Goal: Task Accomplishment & Management: Manage account settings

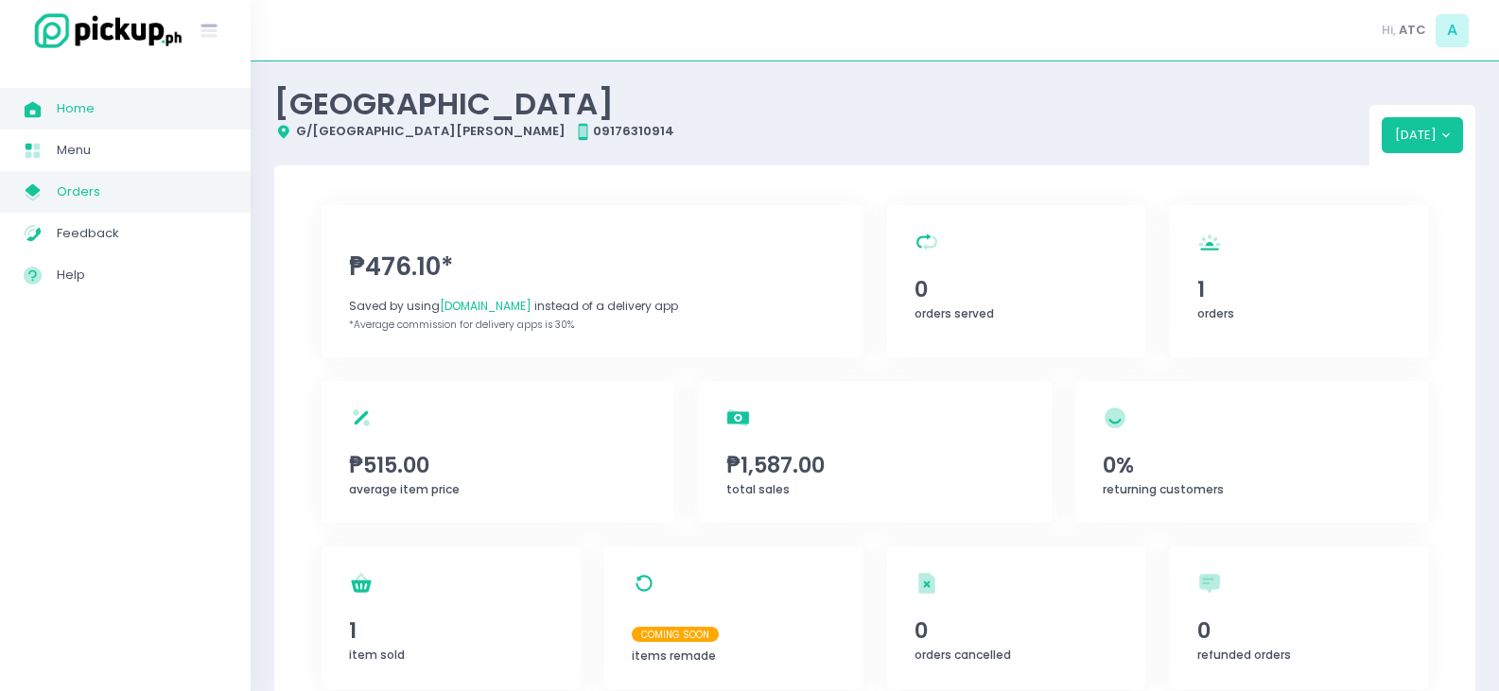
drag, startPoint x: 92, startPoint y: 193, endPoint x: 109, endPoint y: 191, distance: 17.1
click at [92, 193] on span "Orders" at bounding box center [142, 192] width 170 height 25
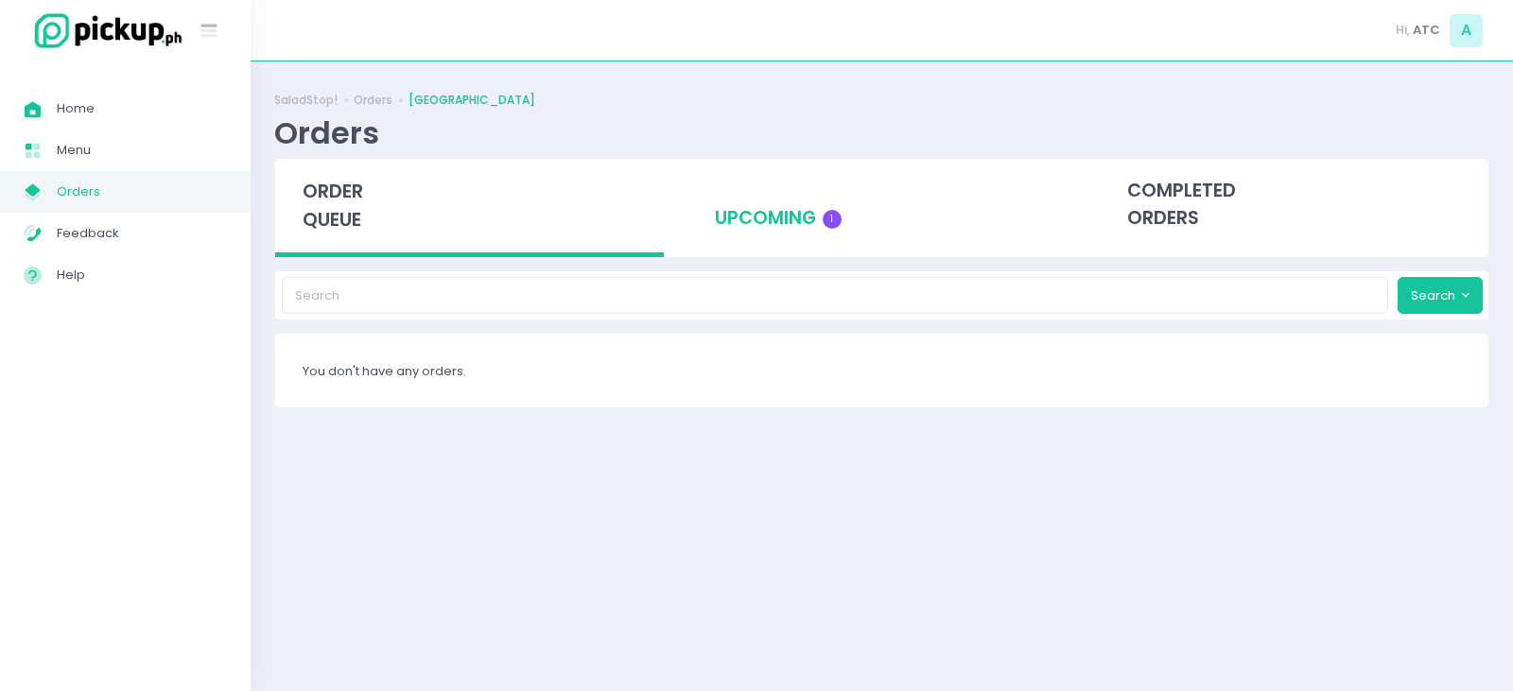
click at [787, 229] on div "upcoming 1" at bounding box center [881, 205] width 389 height 93
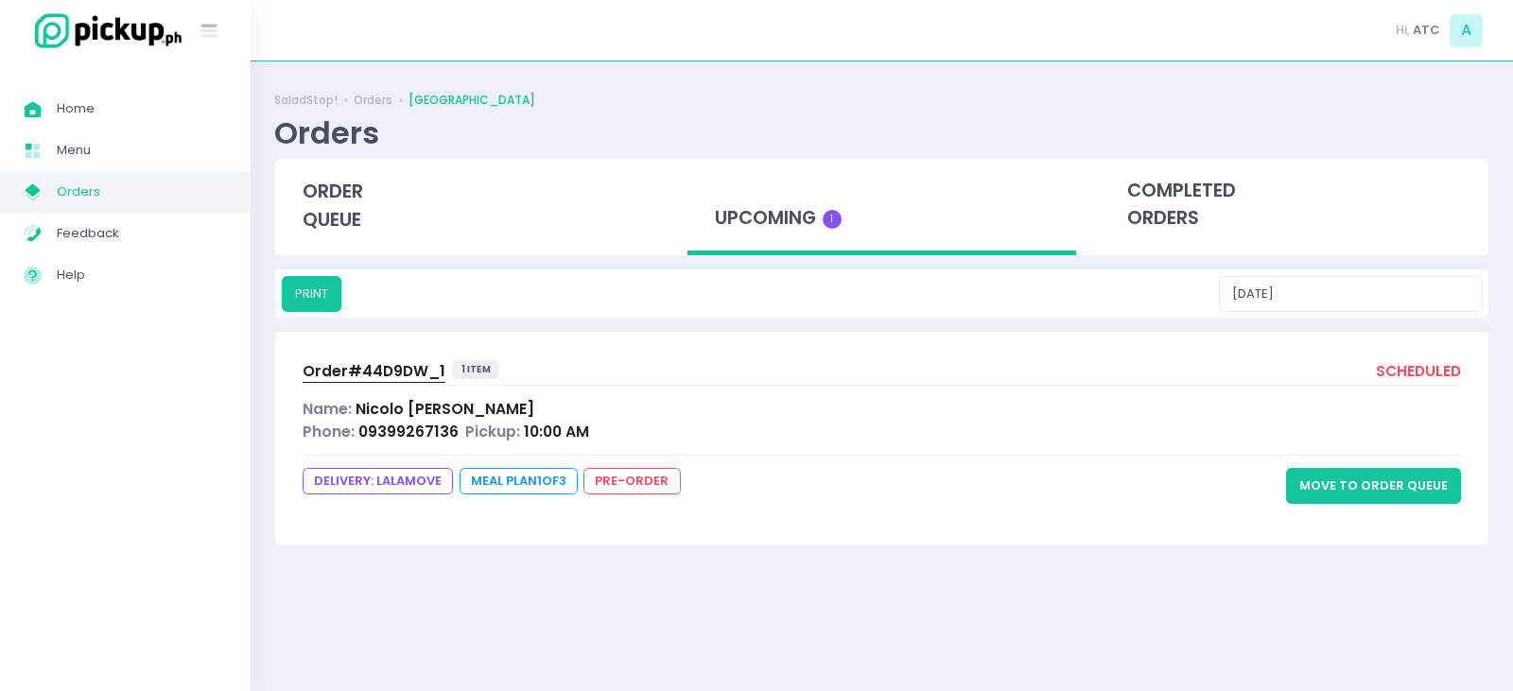
click at [1395, 495] on button "Move to Order Queue" at bounding box center [1373, 486] width 175 height 36
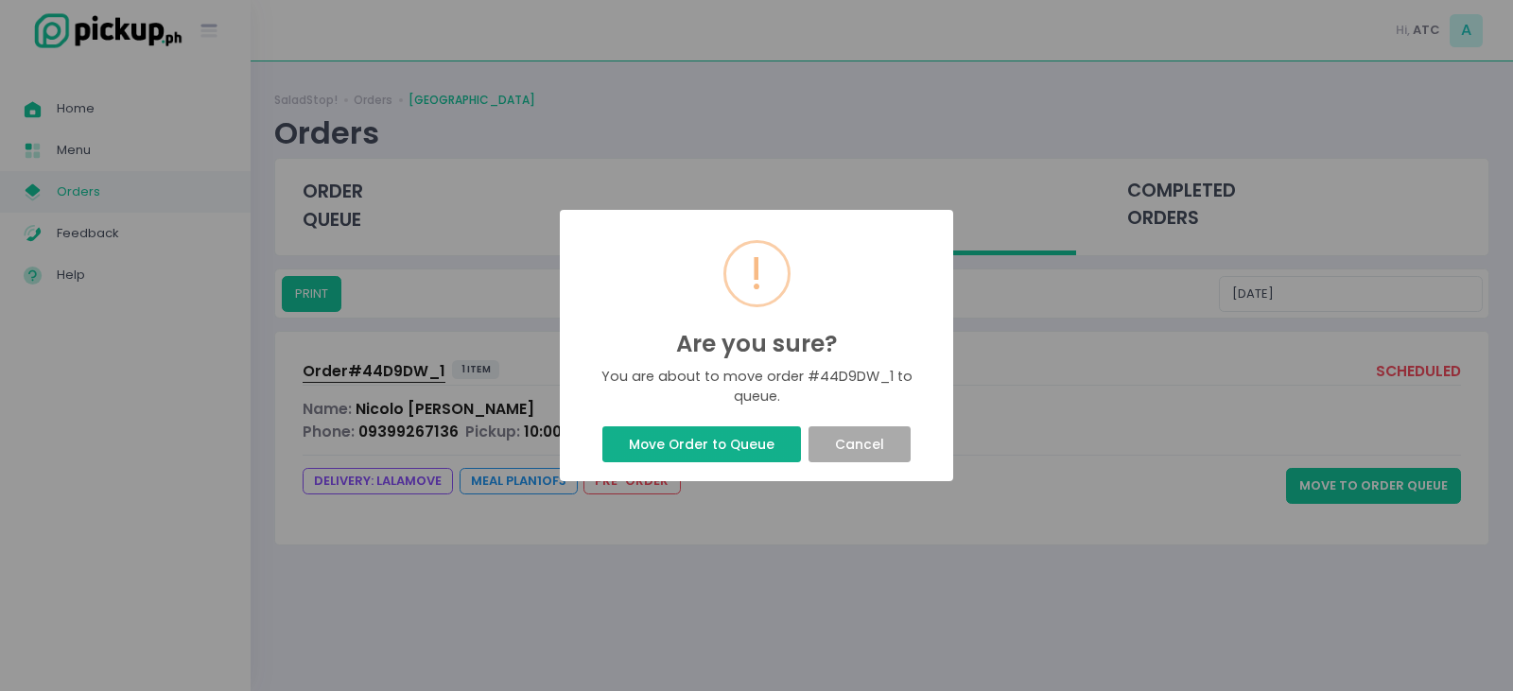
click at [733, 441] on button "Move Order to Queue" at bounding box center [701, 444] width 198 height 36
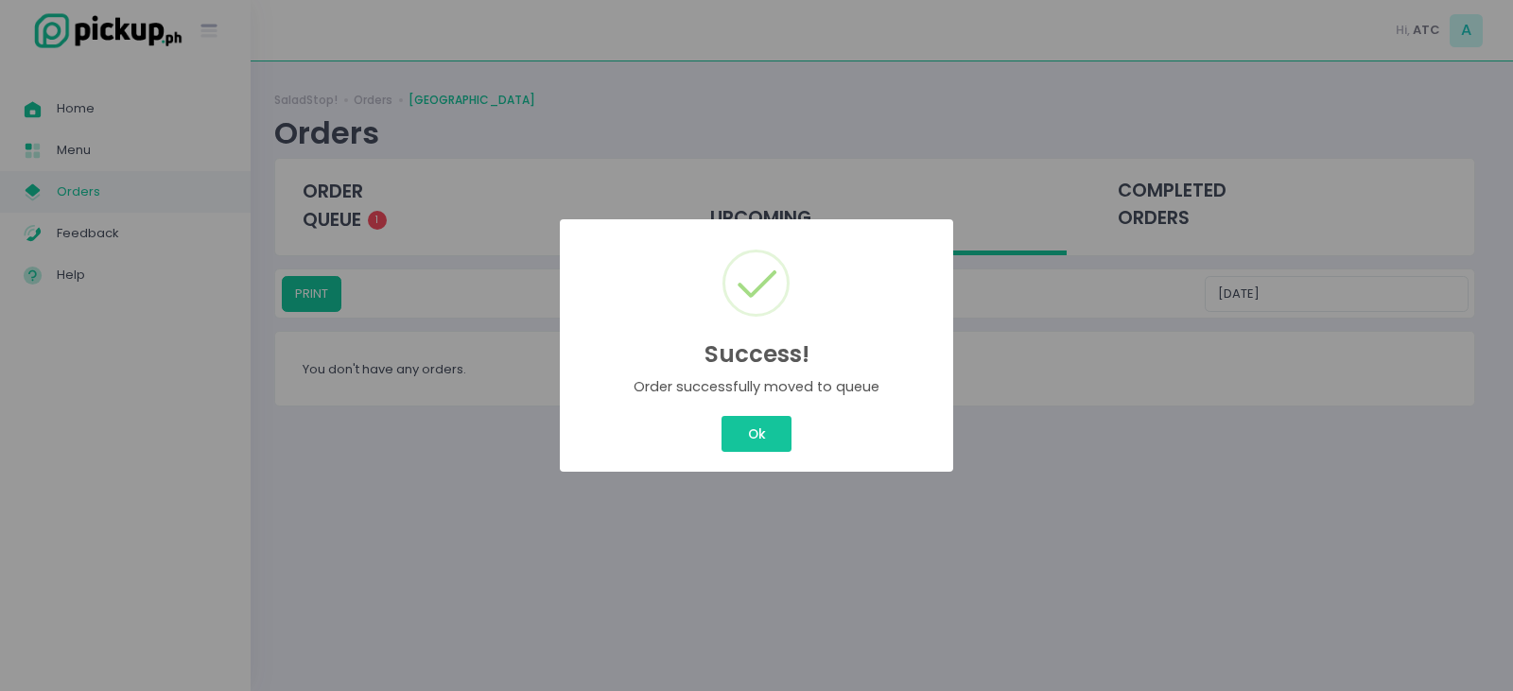
click at [738, 442] on button "Ok" at bounding box center [756, 434] width 70 height 36
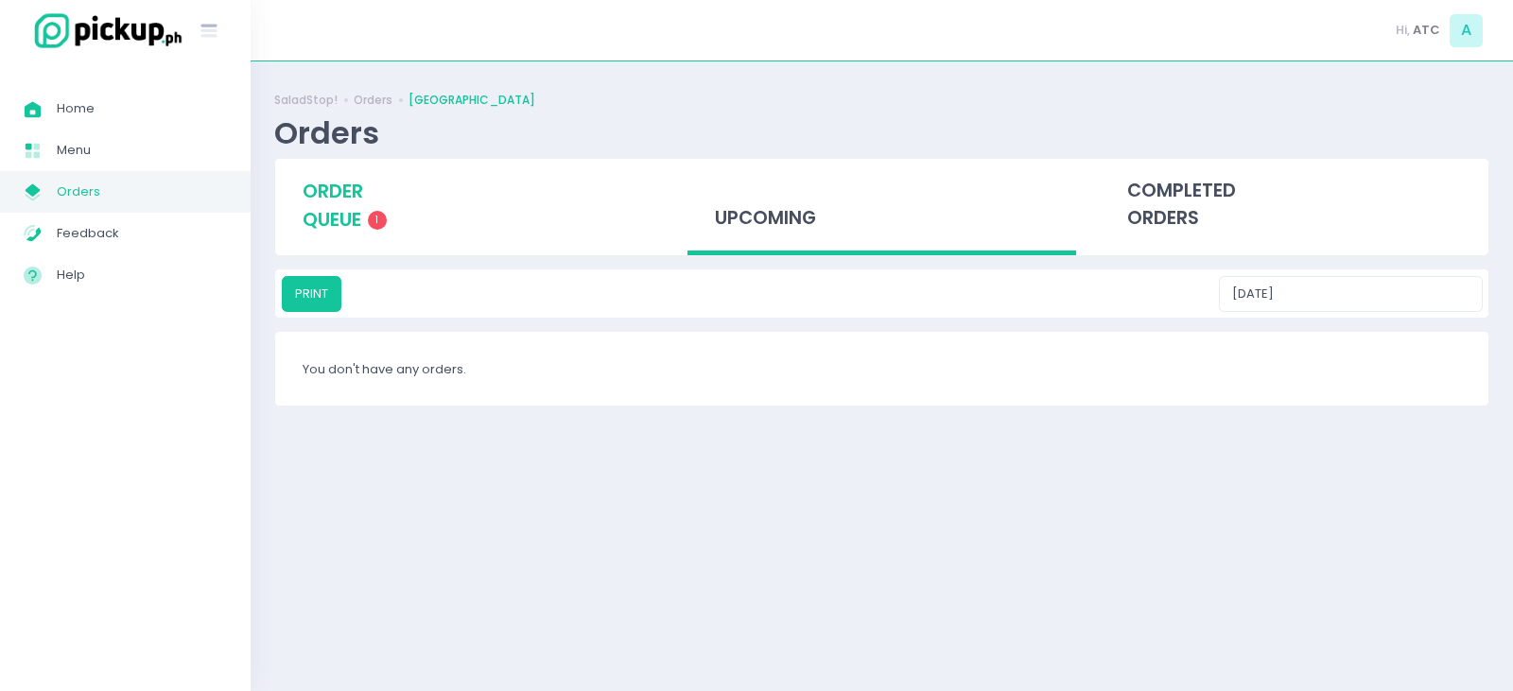
click at [327, 202] on span "order queue" at bounding box center [333, 206] width 61 height 54
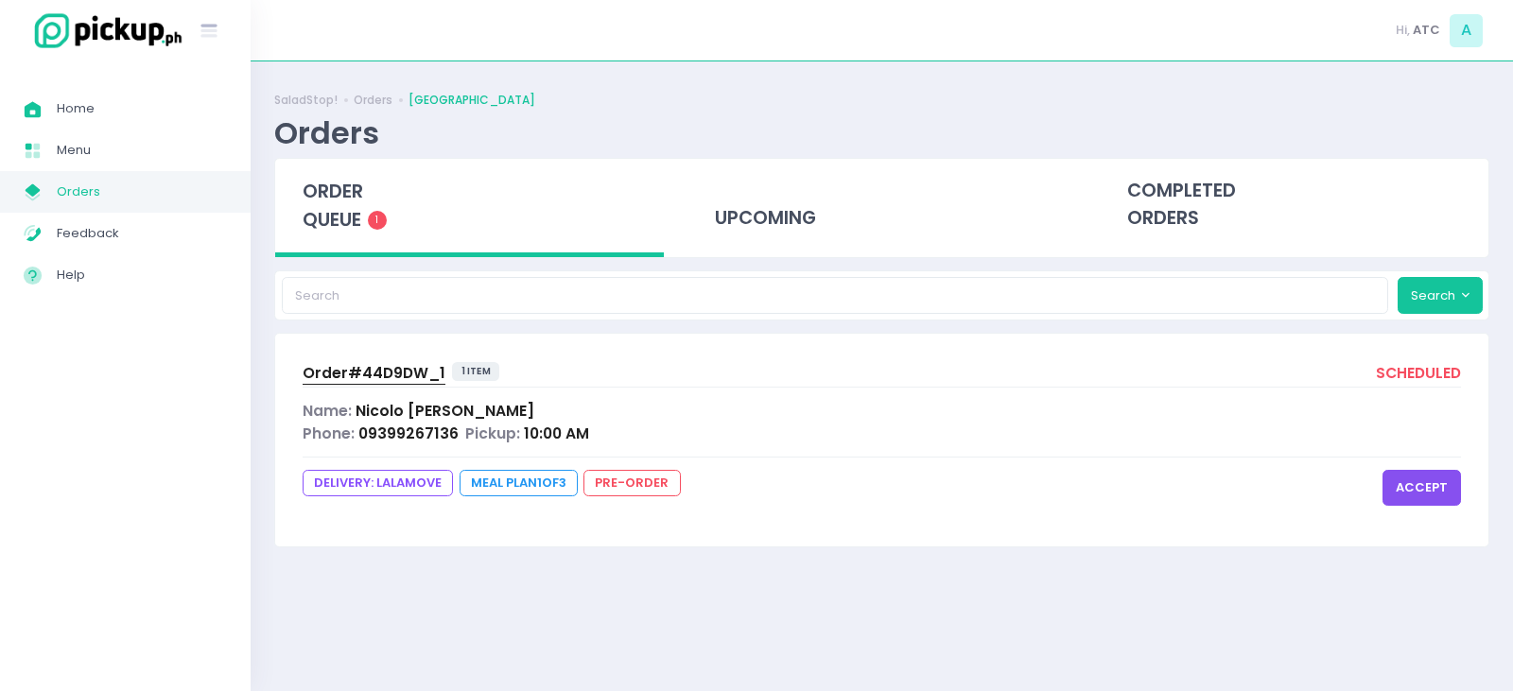
click at [1421, 495] on button "accept" at bounding box center [1421, 488] width 78 height 36
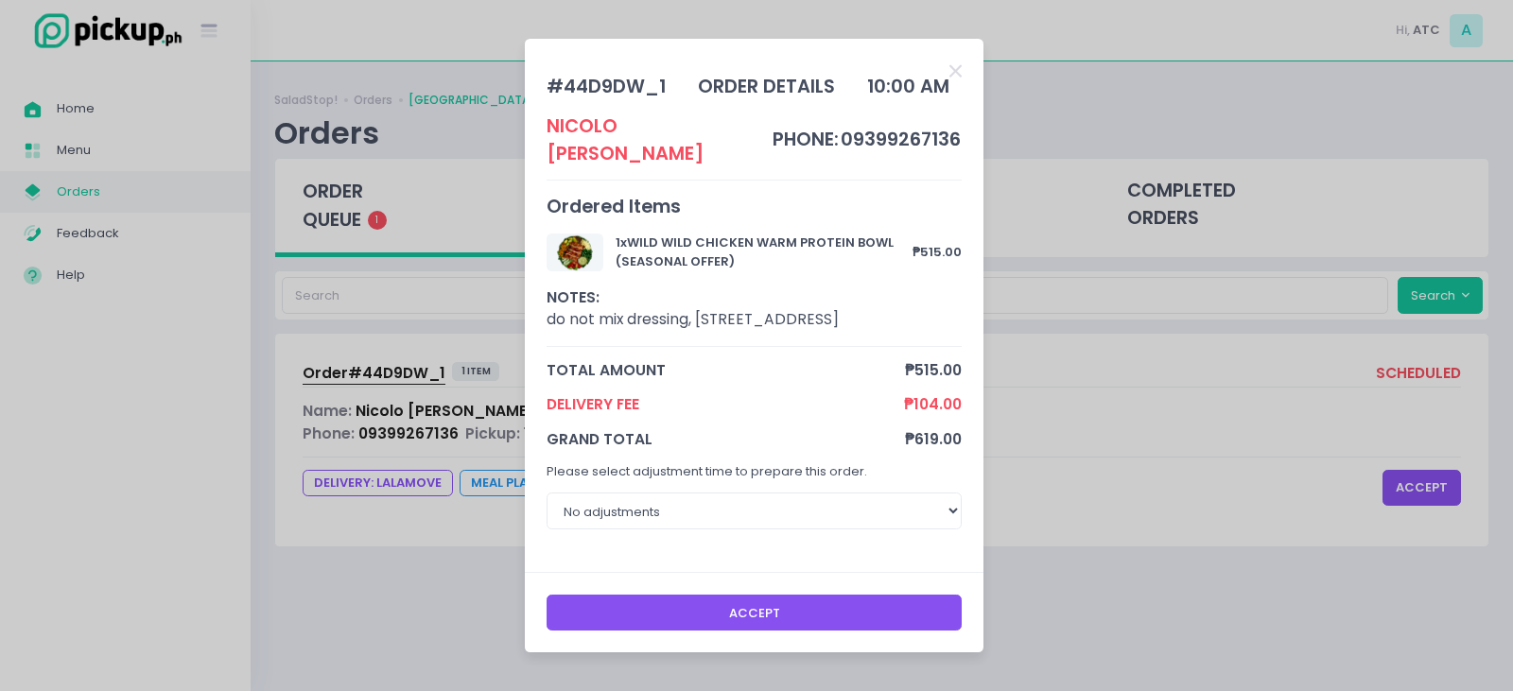
click at [795, 626] on button "Accept" at bounding box center [755, 613] width 416 height 36
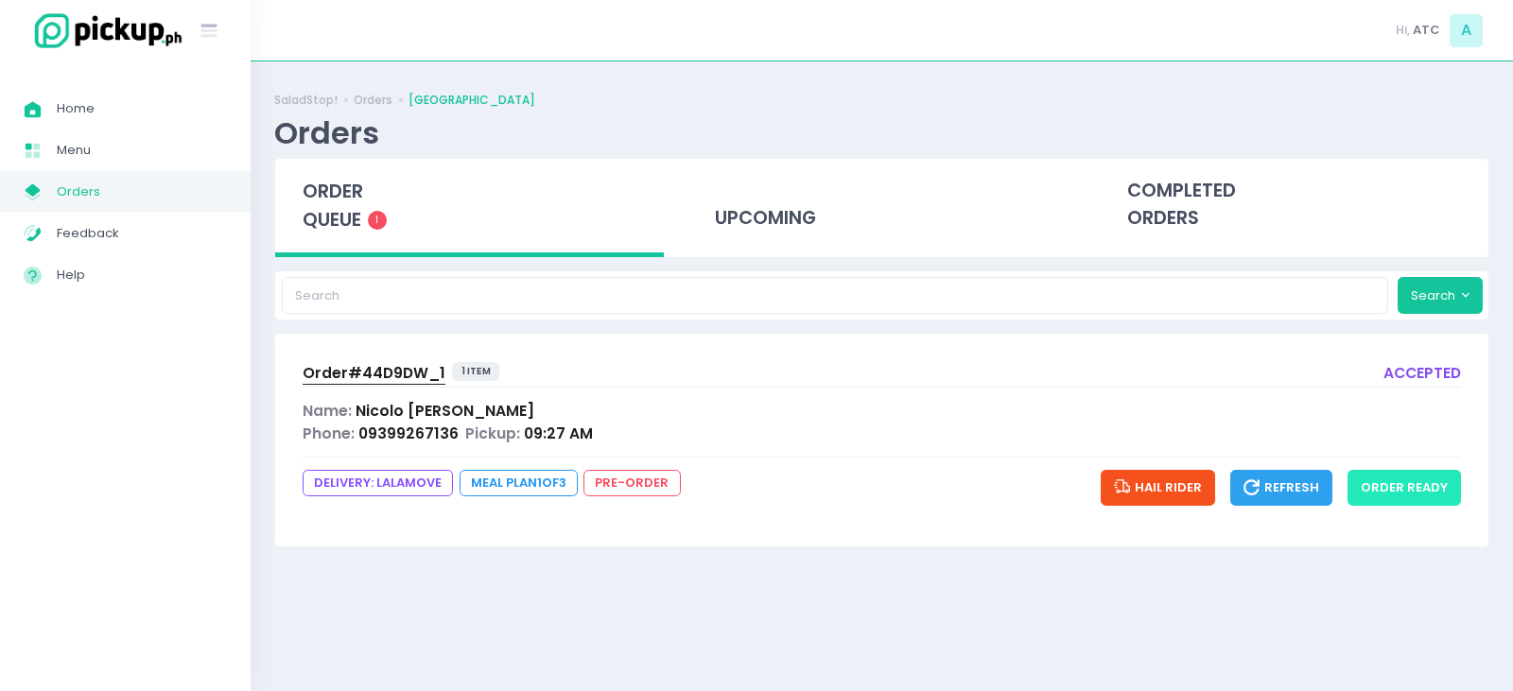
click at [1393, 500] on button "order ready" at bounding box center [1403, 488] width 113 height 36
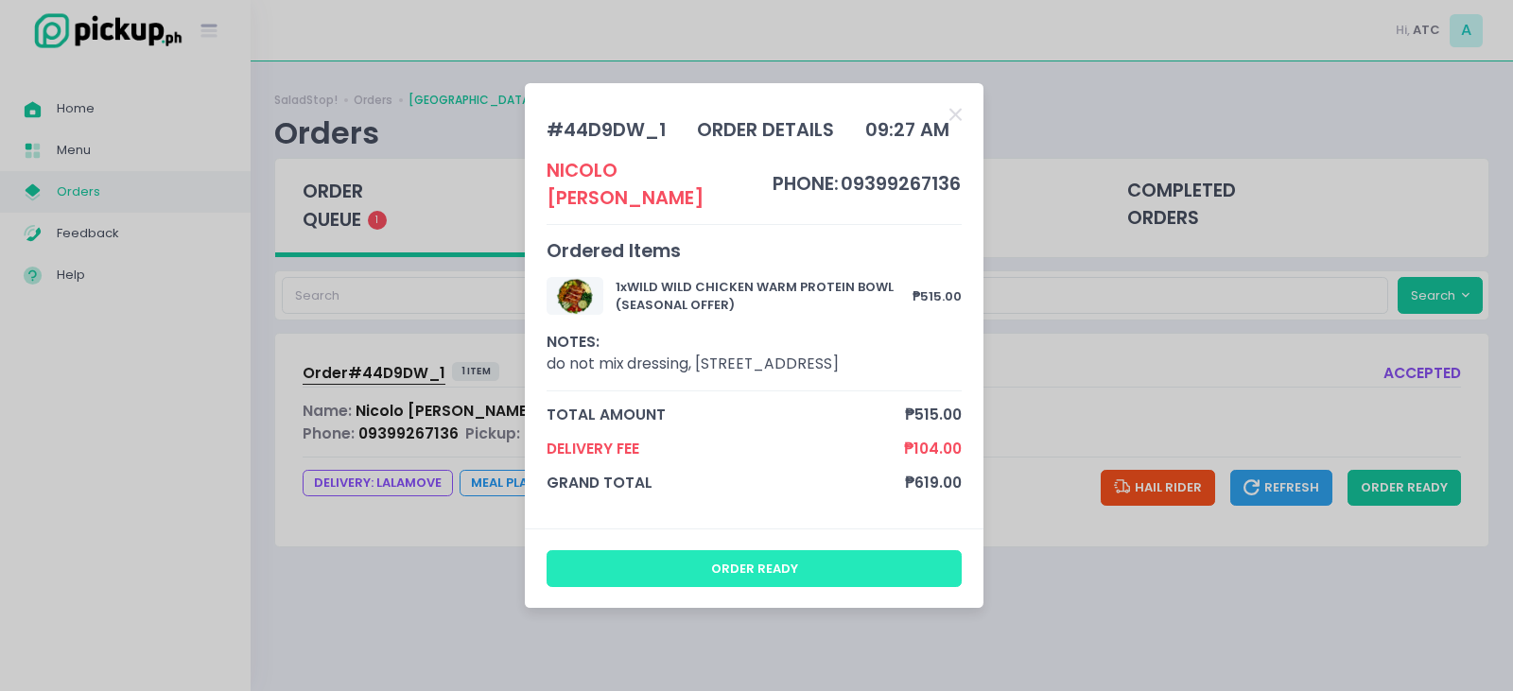
click at [882, 577] on button "order ready" at bounding box center [755, 568] width 416 height 36
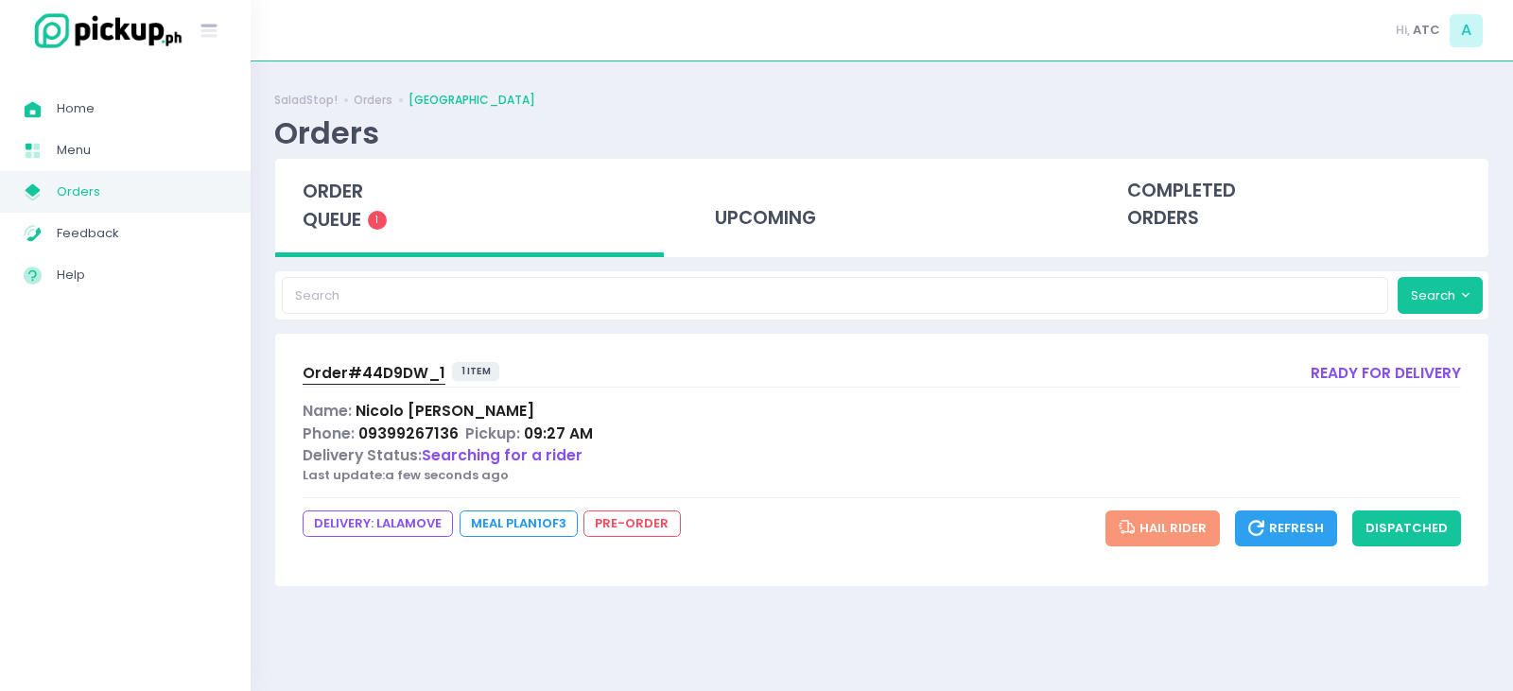
click at [347, 372] on span "Order# 44D9DW_1" at bounding box center [374, 373] width 143 height 20
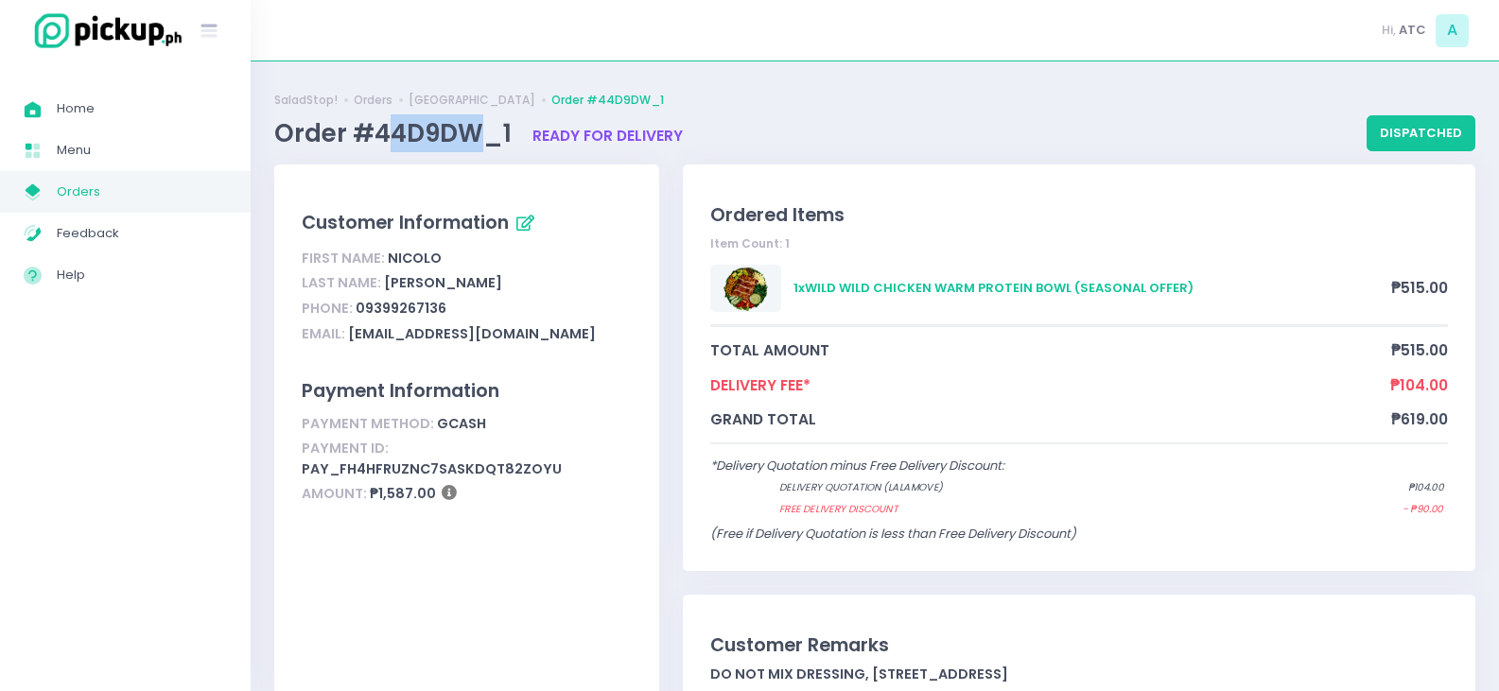
drag, startPoint x: 382, startPoint y: 135, endPoint x: 400, endPoint y: 133, distance: 18.1
click at [480, 133] on span "Order #44D9DW_1" at bounding box center [395, 133] width 243 height 34
drag, startPoint x: 376, startPoint y: 133, endPoint x: 506, endPoint y: 136, distance: 129.6
click at [506, 136] on span "Order #44D9DW_1" at bounding box center [395, 133] width 243 height 34
copy span "44D9DW_1"
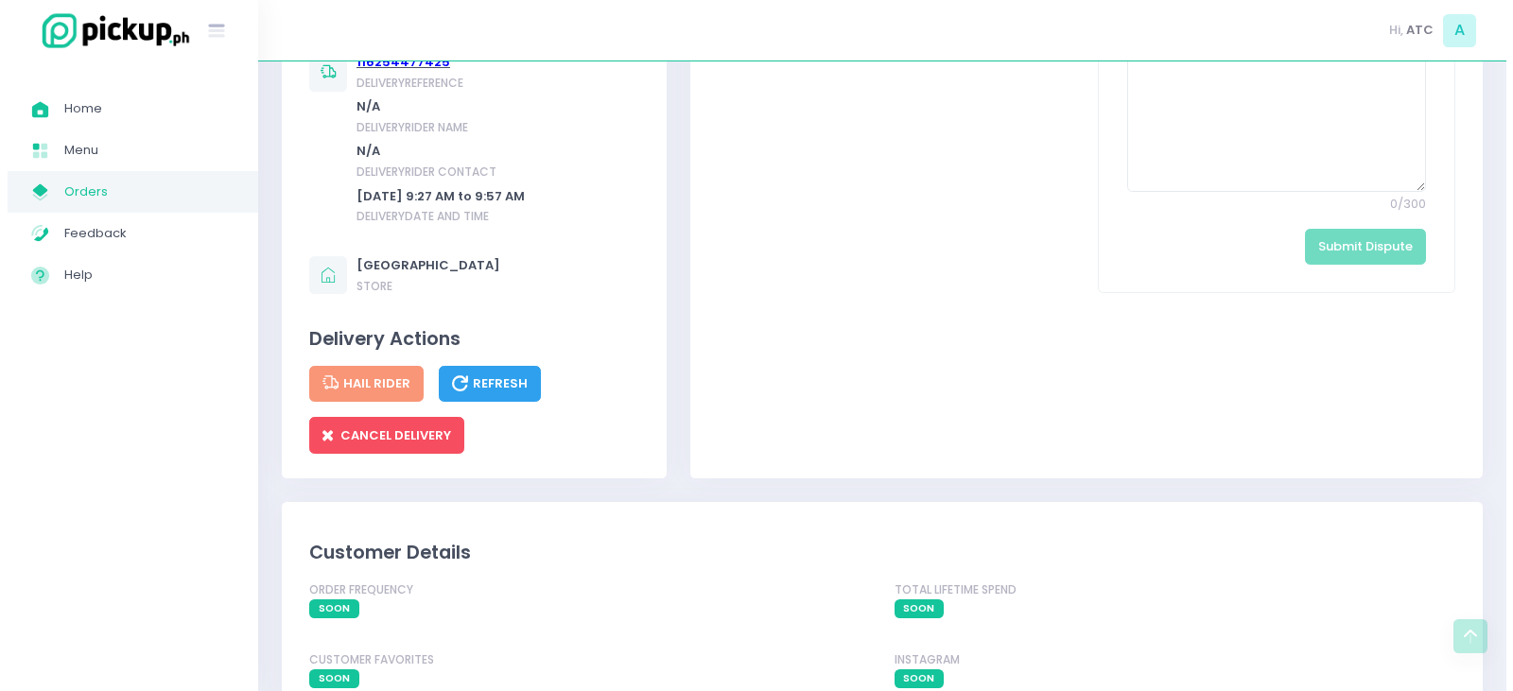
scroll to position [1135, 0]
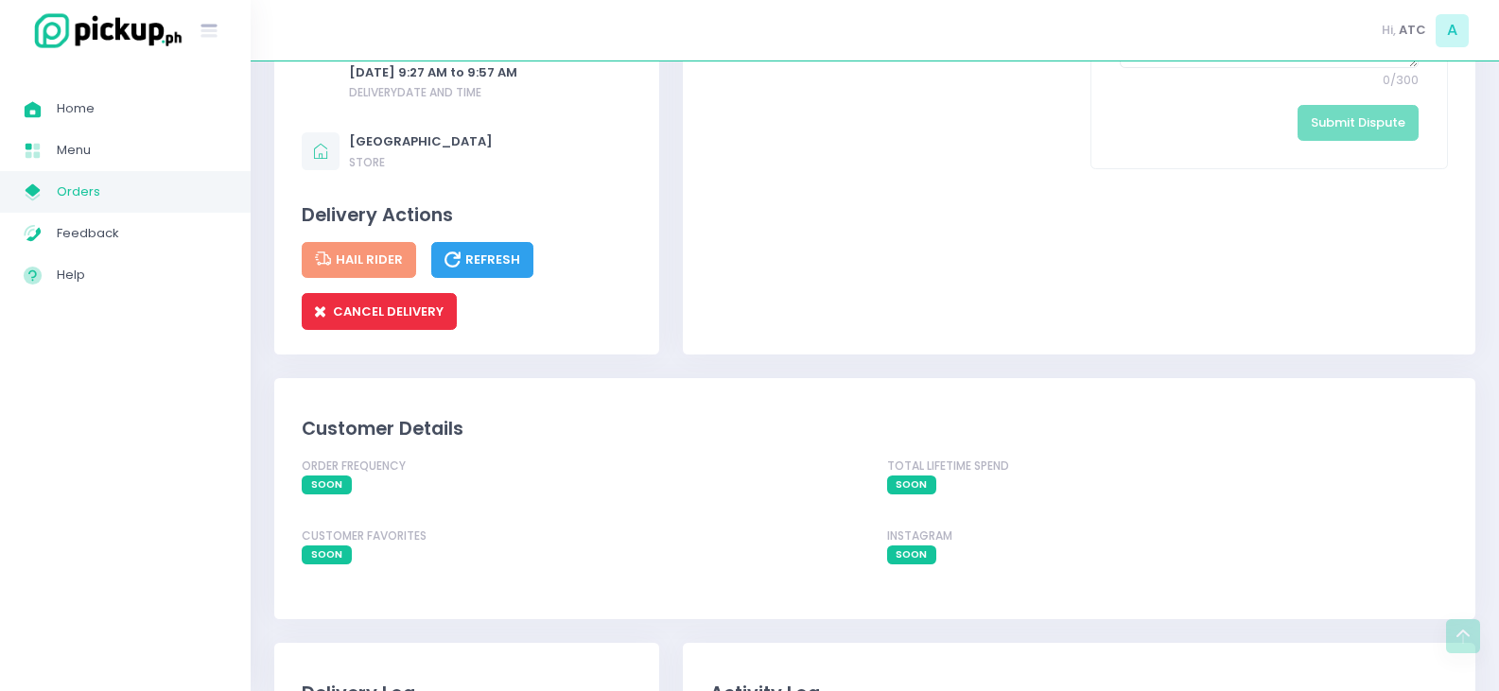
click at [397, 329] on button "CANCEL DELIVERY" at bounding box center [379, 311] width 155 height 36
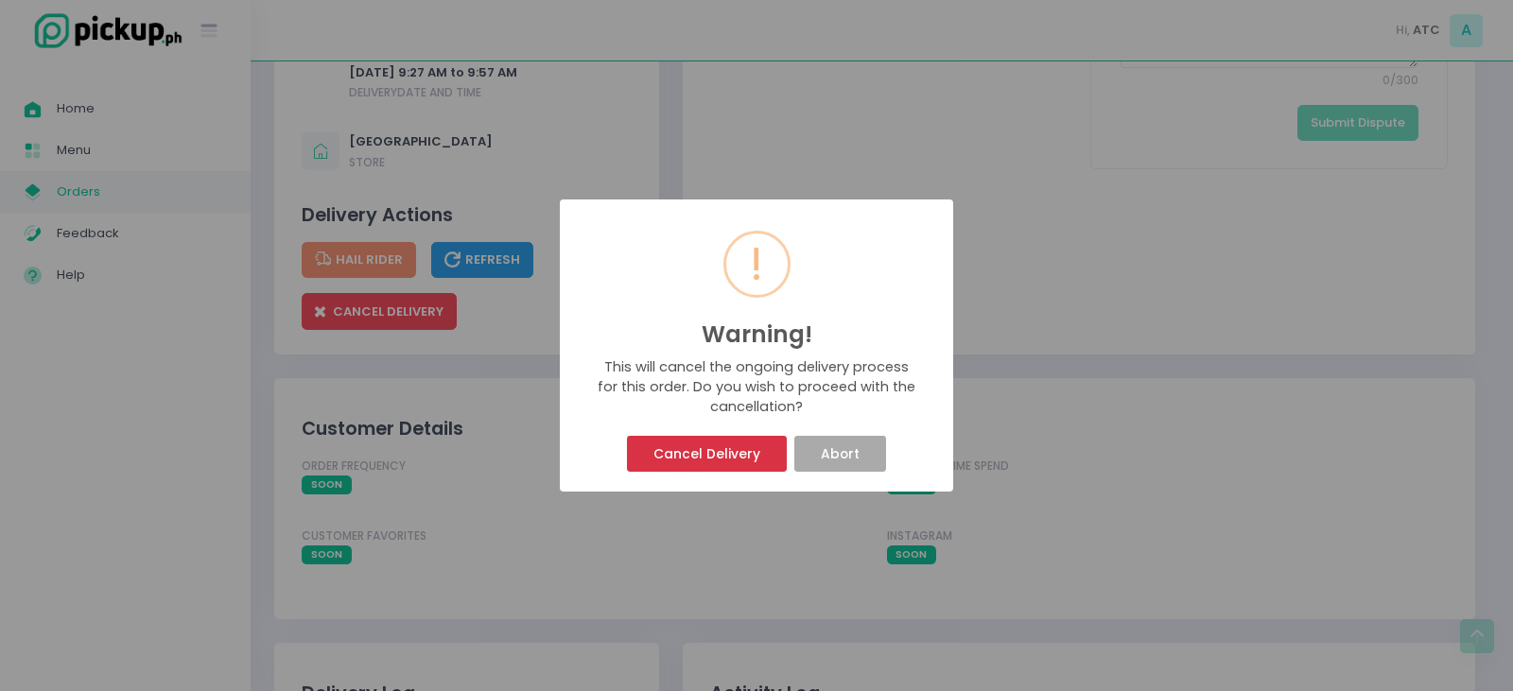
click at [699, 451] on button "Cancel Delivery" at bounding box center [706, 454] width 159 height 36
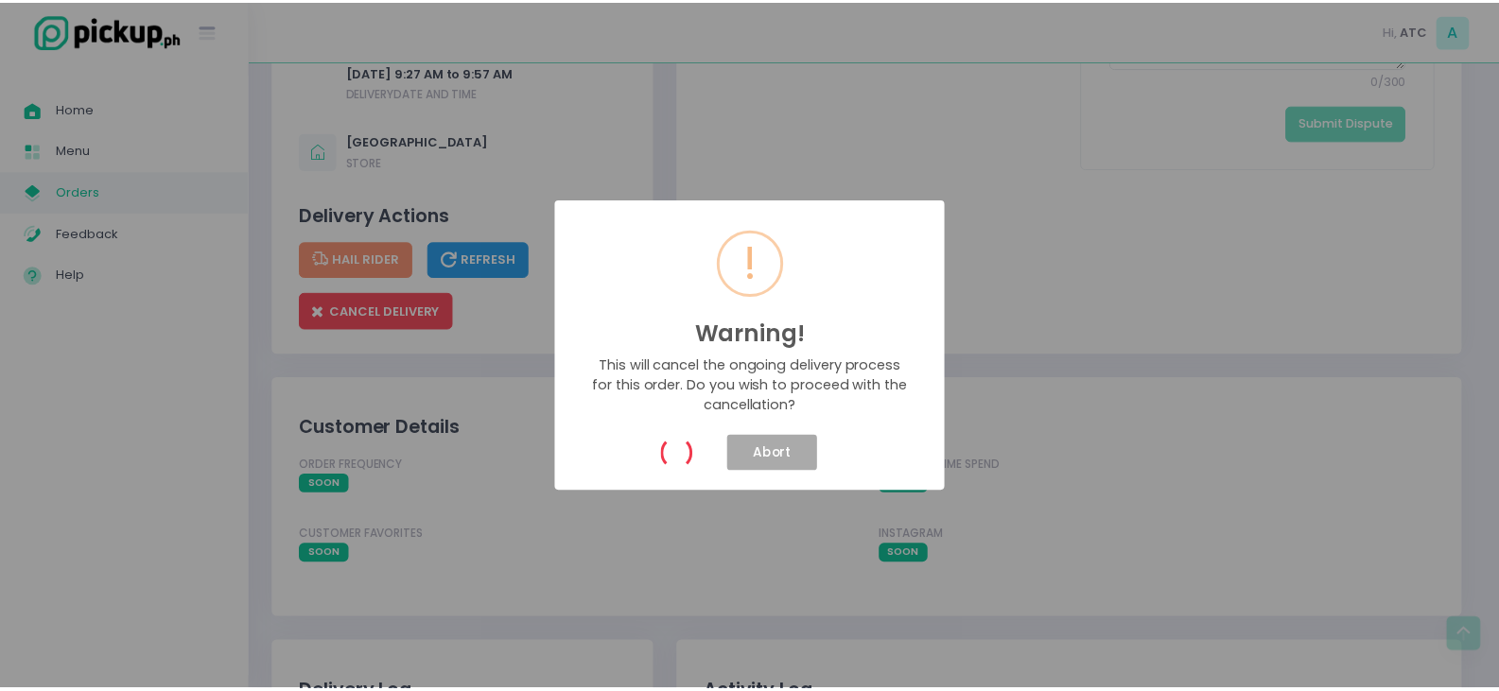
scroll to position [0, 0]
